Goal: Entertainment & Leisure: Consume media (video, audio)

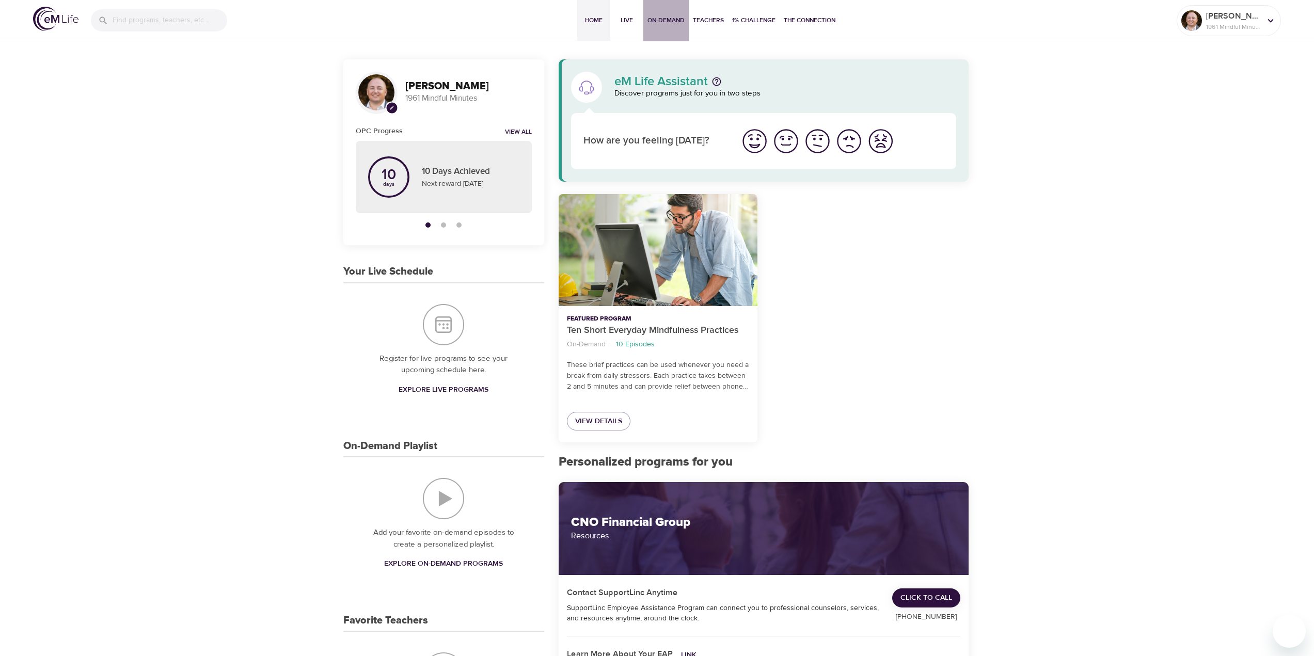
click at [672, 21] on span "On-Demand" at bounding box center [666, 20] width 37 height 11
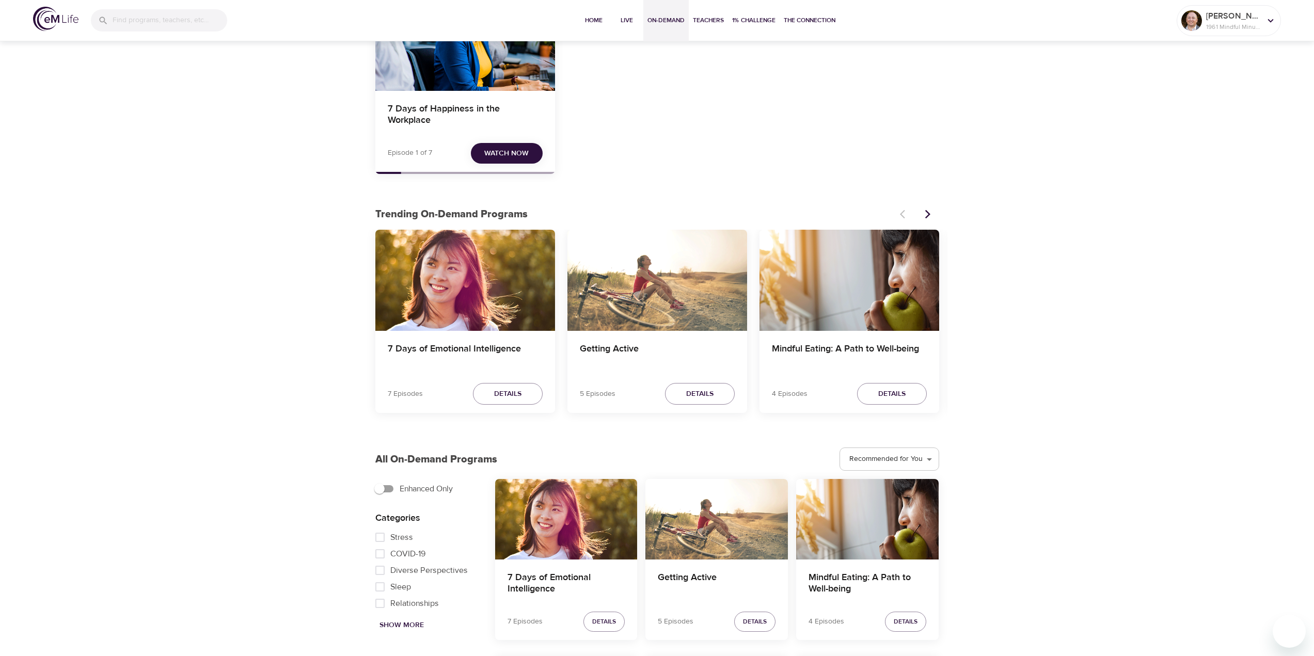
scroll to position [310, 0]
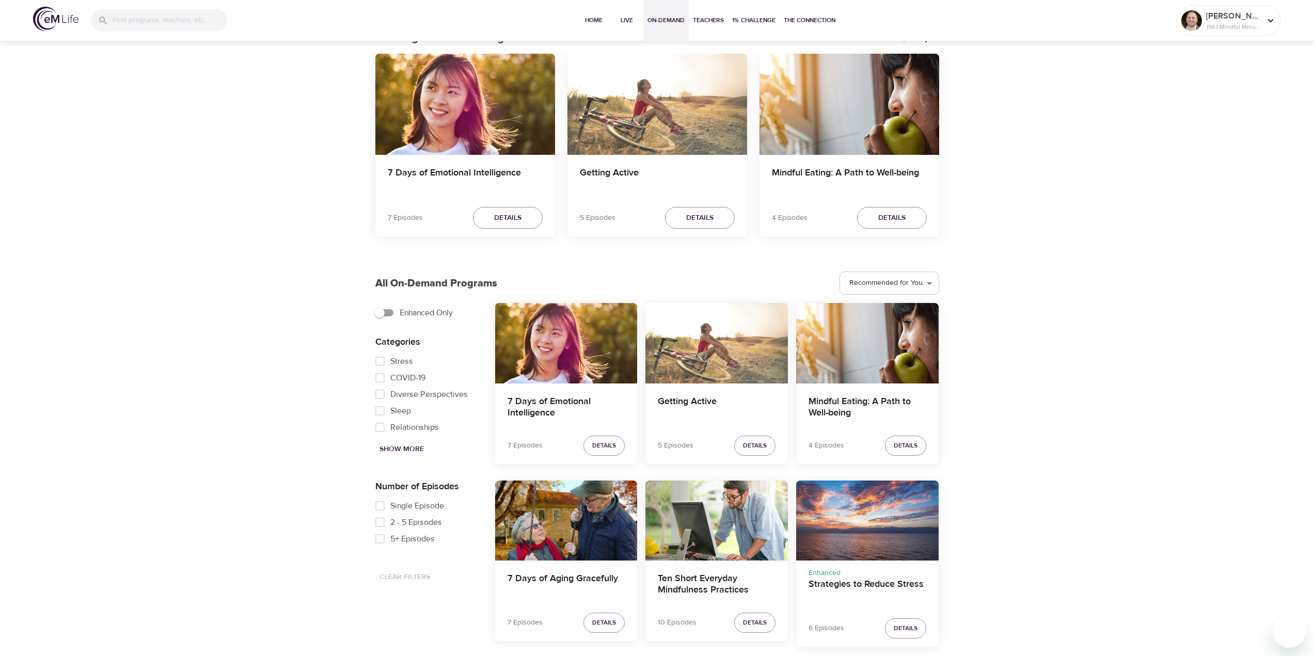
click at [561, 522] on div "7 Days of Aging Gracefully" at bounding box center [566, 521] width 143 height 80
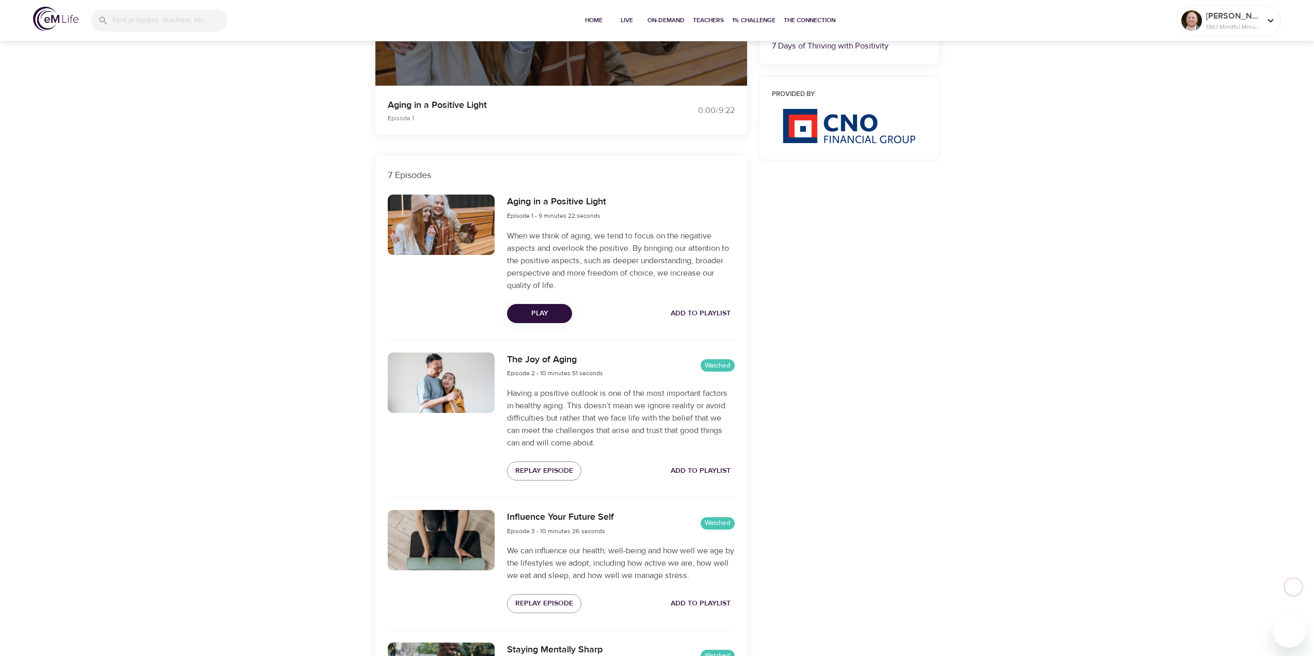
scroll to position [258, 0]
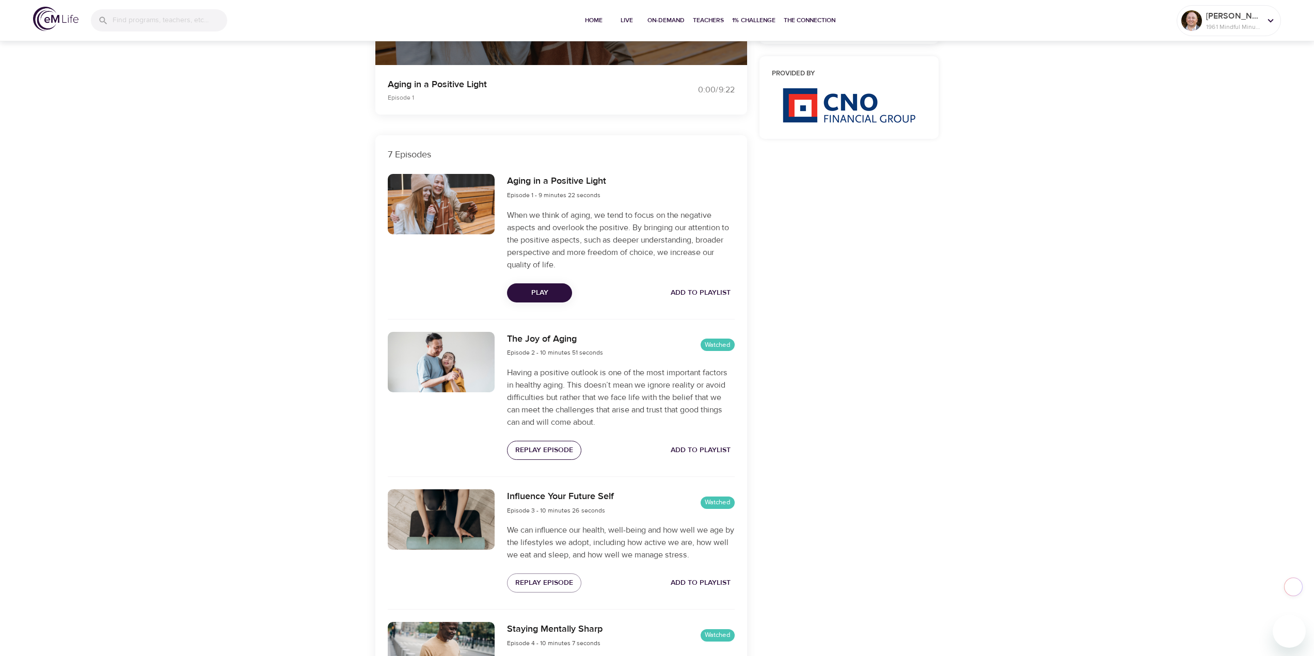
click at [539, 453] on span "Replay Episode" at bounding box center [544, 450] width 58 height 13
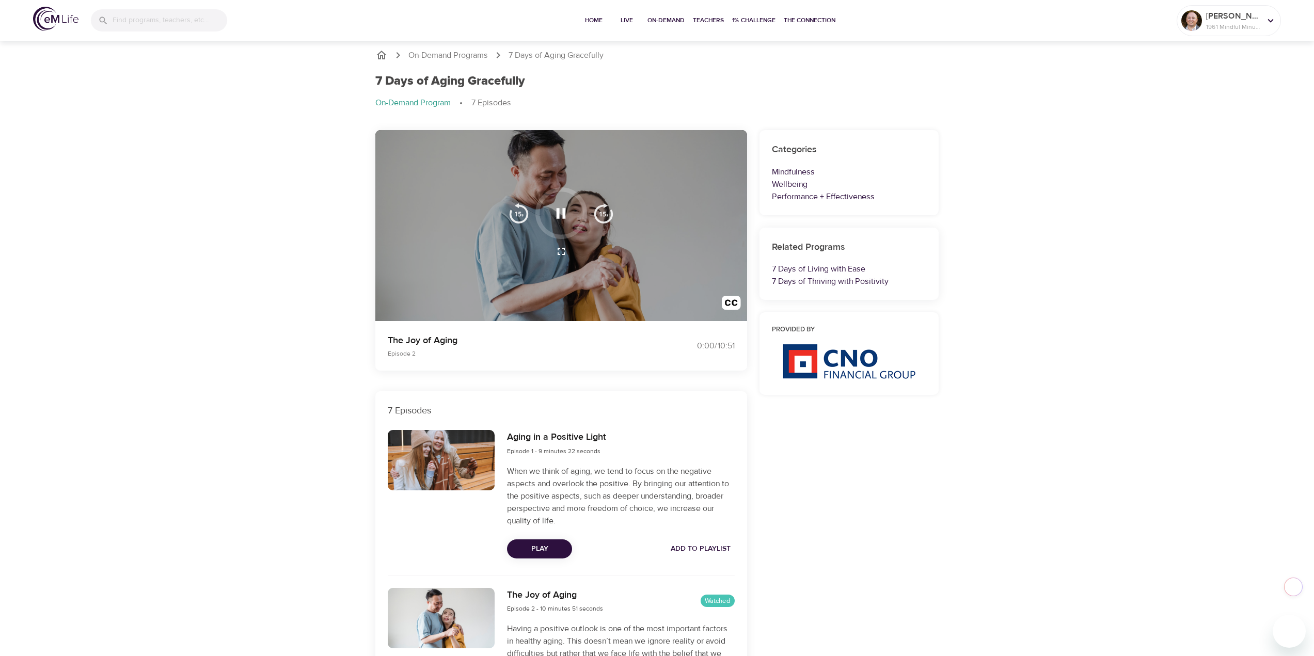
scroll to position [0, 0]
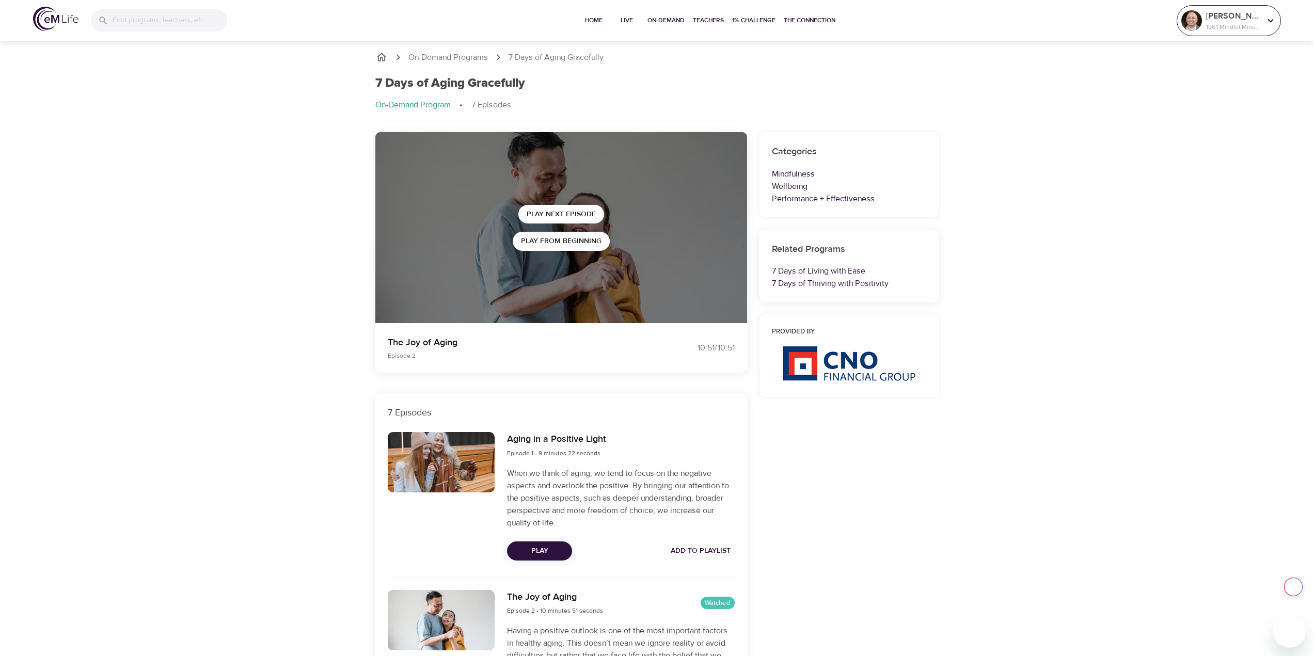
click at [1221, 23] on p "1961 Mindful Minutes" at bounding box center [1233, 26] width 55 height 9
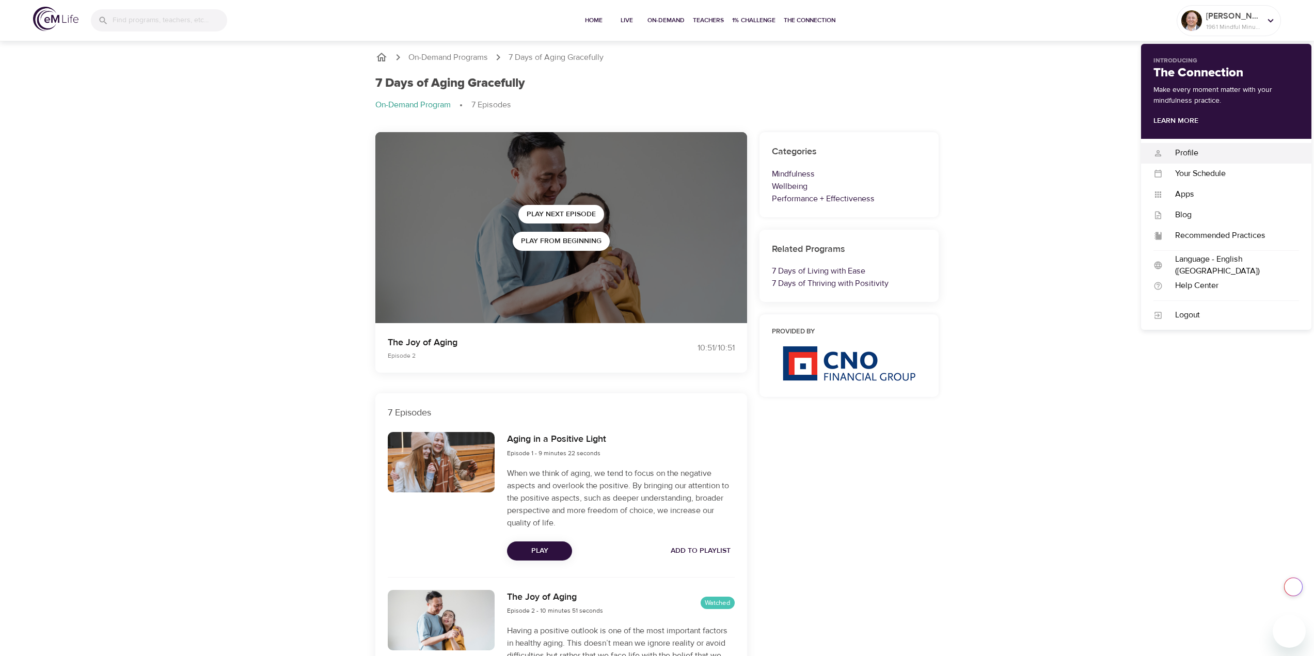
click at [1182, 153] on div "Profile" at bounding box center [1231, 153] width 136 height 12
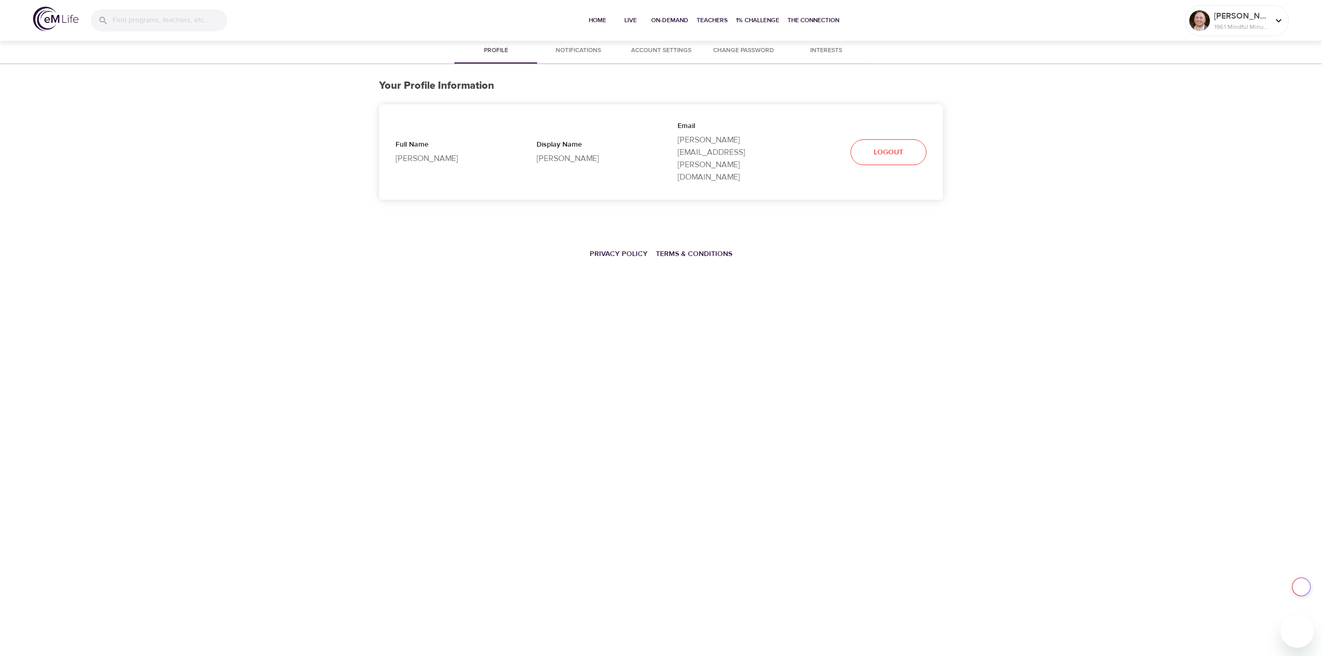
select select "10"
